Goal: Task Accomplishment & Management: Use online tool/utility

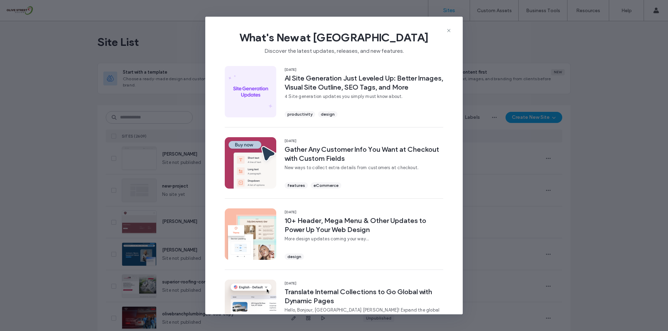
click at [448, 34] on span "What's New at Duda" at bounding box center [333, 38] width 235 height 14
click at [448, 33] on icon at bounding box center [449, 31] width 6 height 6
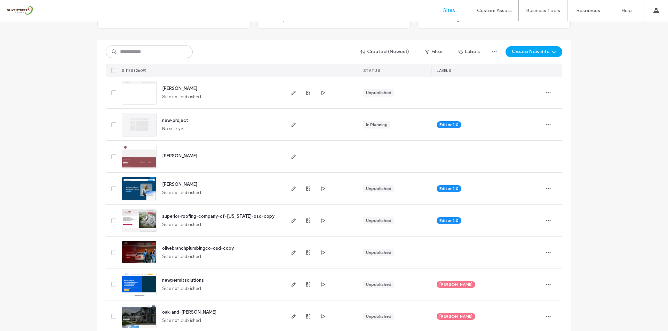
scroll to position [81, 0]
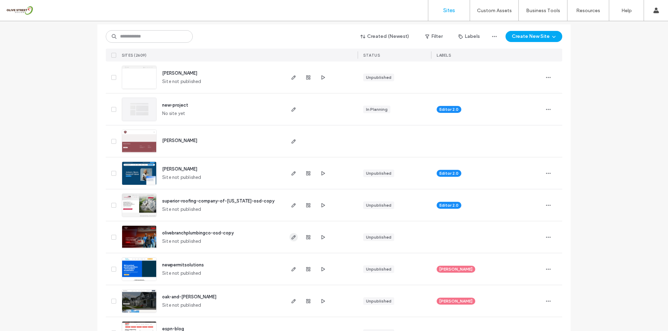
click at [291, 239] on use "button" at bounding box center [293, 237] width 4 height 4
drag, startPoint x: 319, startPoint y: 238, endPoint x: 339, endPoint y: 211, distance: 33.5
click at [321, 238] on use "button" at bounding box center [322, 237] width 3 height 4
